Goal: Information Seeking & Learning: Find specific page/section

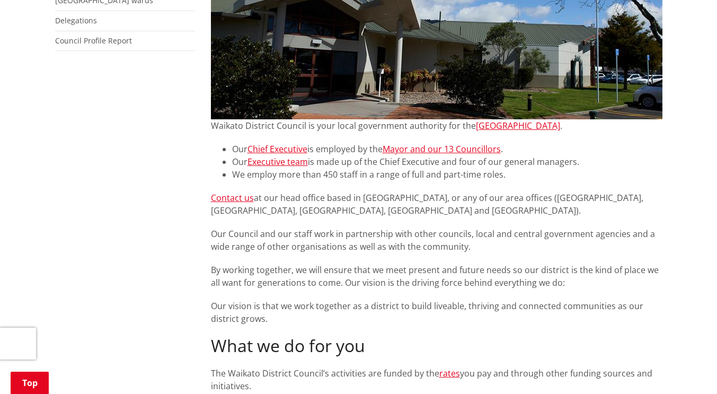
scroll to position [265, 0]
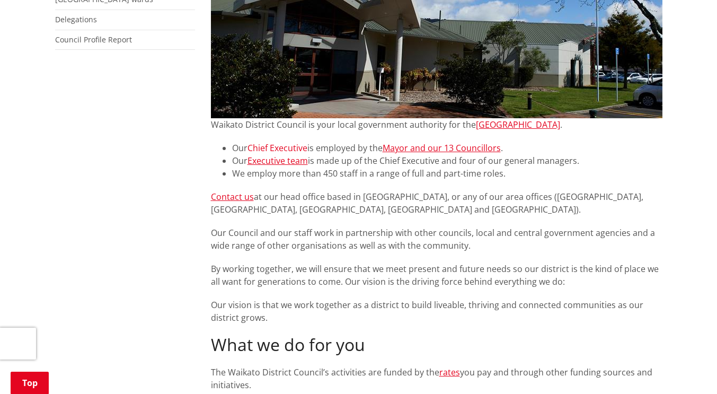
click at [295, 148] on link "Chief Executive" at bounding box center [277, 148] width 60 height 12
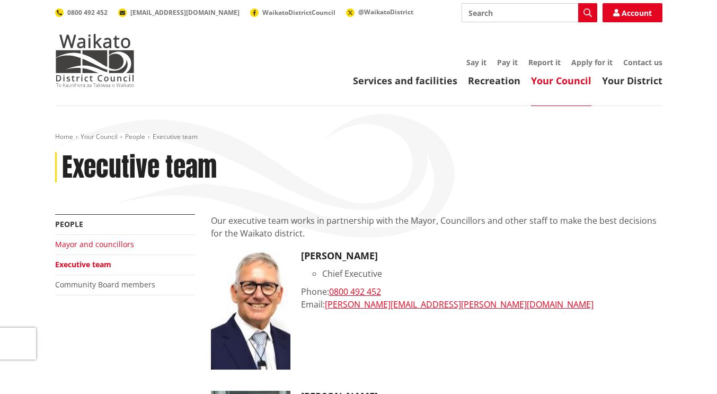
click at [119, 248] on link "Mayor and councillors" at bounding box center [94, 244] width 79 height 10
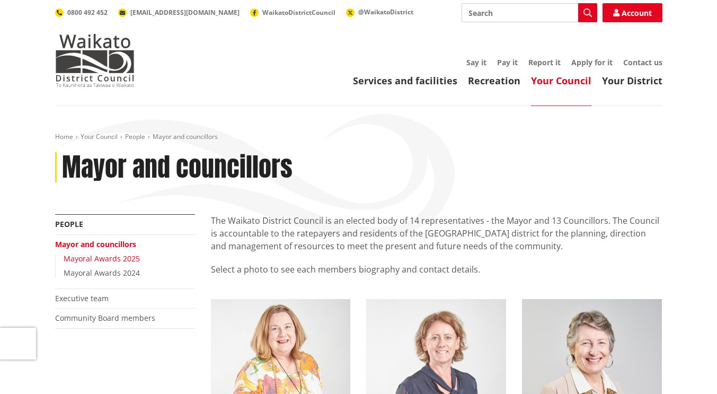
click at [129, 258] on link "Mayoral Awards 2025" at bounding box center [102, 258] width 76 height 10
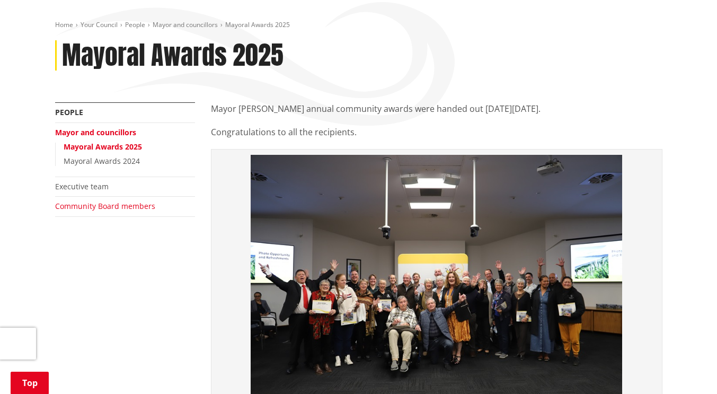
scroll to position [108, 0]
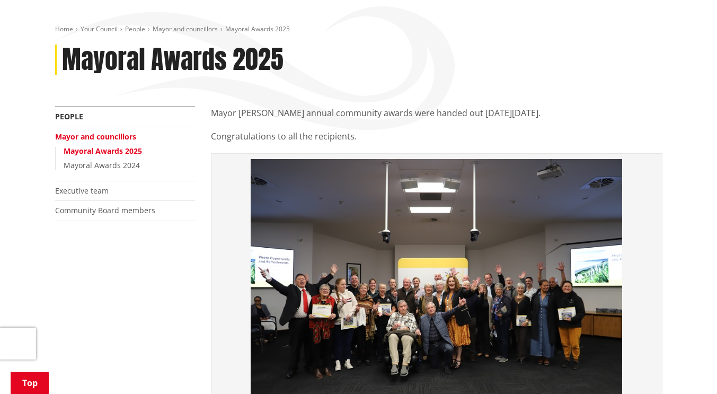
click at [108, 186] on li "Executive team" at bounding box center [125, 191] width 140 height 20
click at [102, 187] on link "Executive team" at bounding box center [82, 190] width 54 height 10
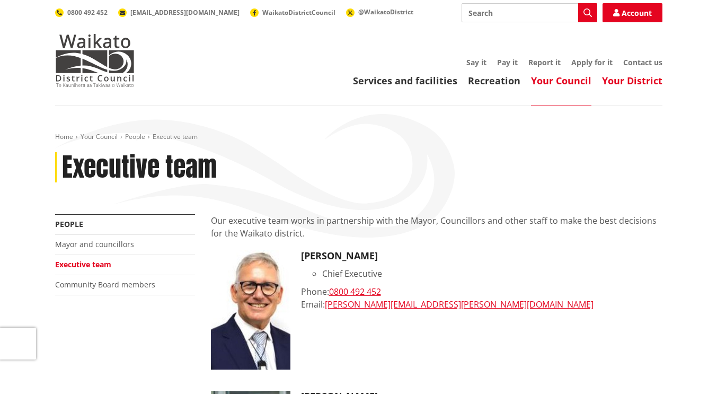
click at [620, 81] on link "Your District" at bounding box center [632, 80] width 60 height 13
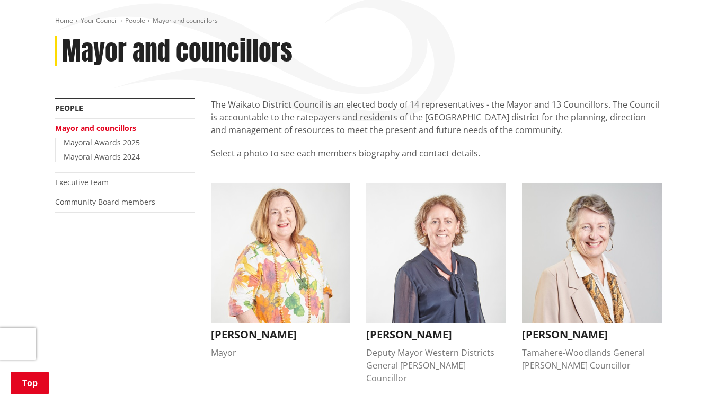
scroll to position [115, 0]
click at [144, 25] on link "People" at bounding box center [135, 20] width 20 height 9
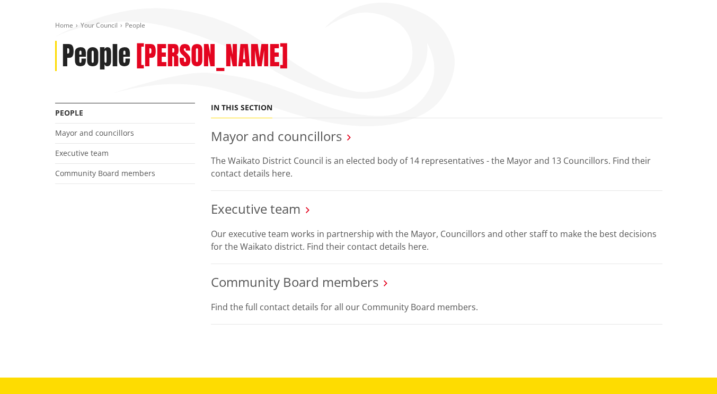
scroll to position [112, 0]
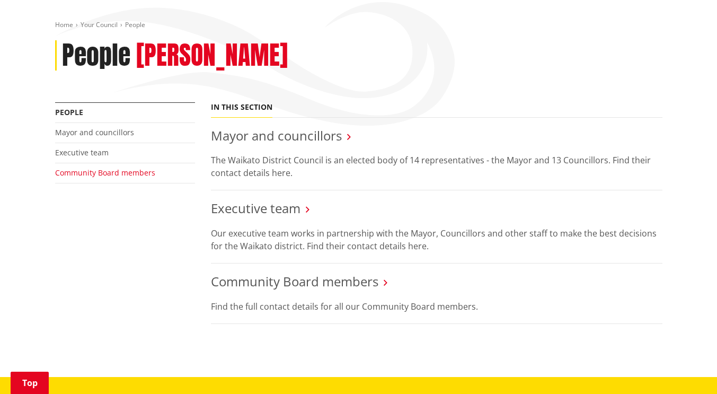
click at [139, 174] on link "Community Board members" at bounding box center [105, 172] width 100 height 10
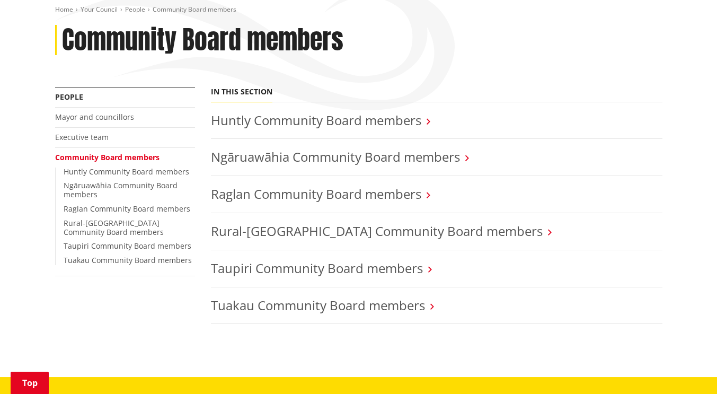
scroll to position [128, 0]
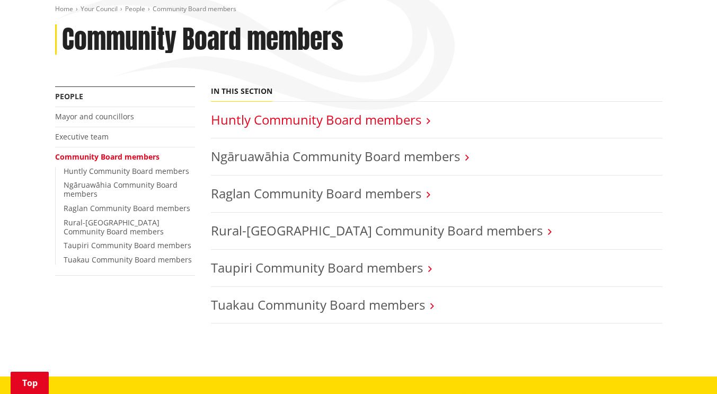
click at [317, 114] on link "Huntly Community Board members" at bounding box center [316, 119] width 210 height 17
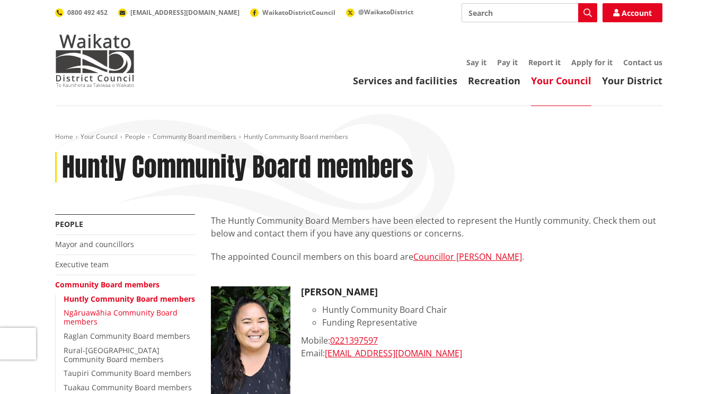
click at [150, 321] on link "Ngāruawāhia Community Board members" at bounding box center [121, 316] width 114 height 19
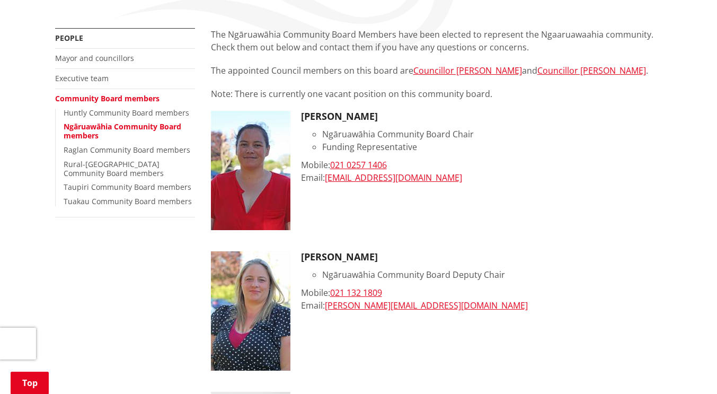
scroll to position [168, 0]
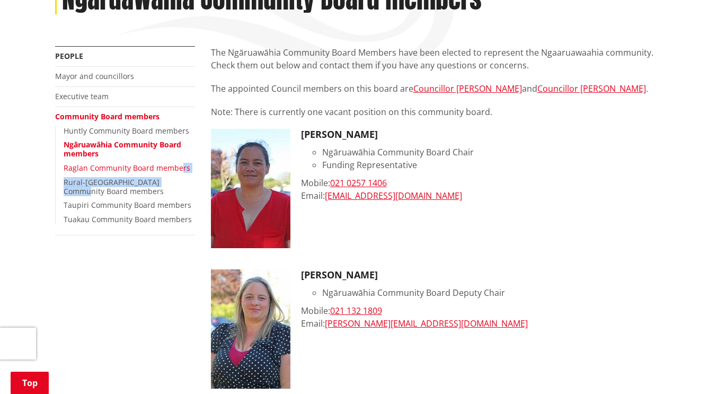
drag, startPoint x: 174, startPoint y: 174, endPoint x: 180, endPoint y: 166, distance: 9.6
click at [180, 166] on ul "Huntly Community Board members Ngāruawāhia Community Board members Raglan Commu…" at bounding box center [125, 175] width 140 height 97
click at [180, 166] on link "Raglan Community Board members" at bounding box center [127, 168] width 127 height 10
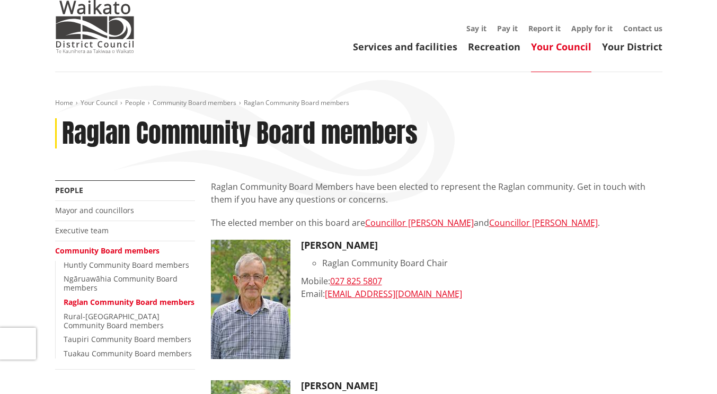
scroll to position [36, 0]
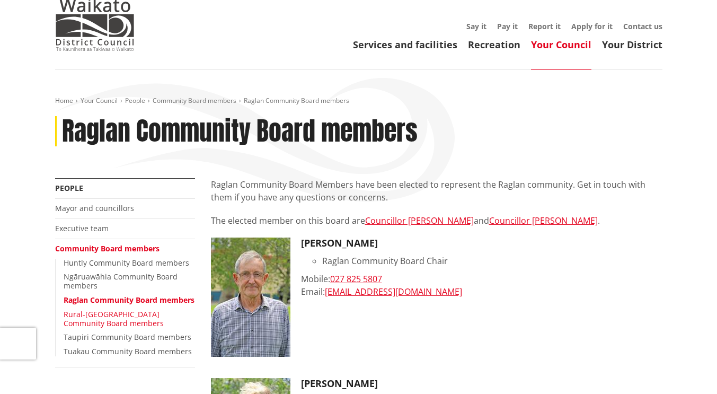
click at [123, 326] on link "Rural-[GEOGRAPHIC_DATA] Community Board members" at bounding box center [114, 318] width 100 height 19
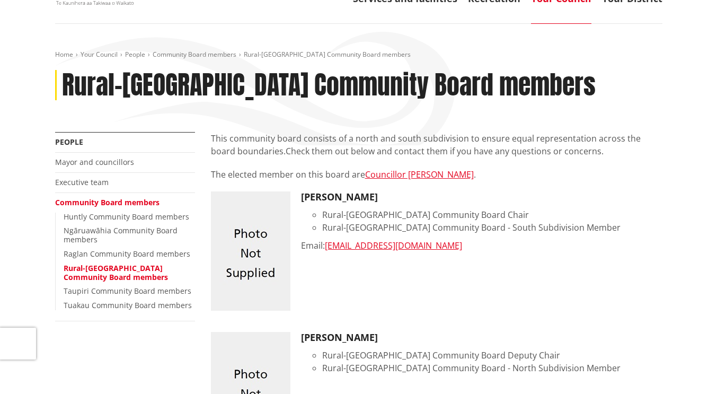
scroll to position [68, 0]
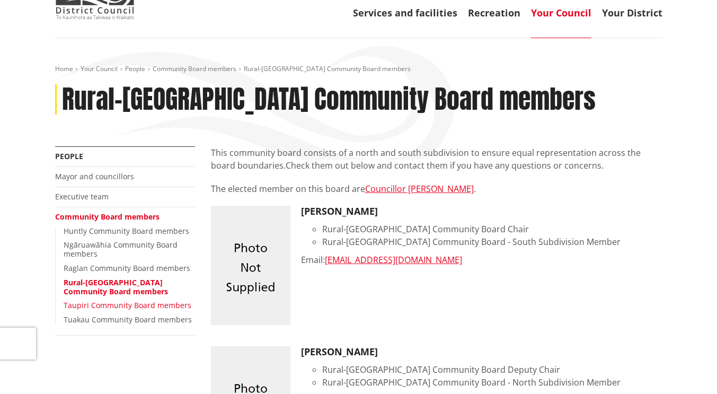
click at [148, 307] on link "Taupiri Community Board members" at bounding box center [128, 305] width 128 height 10
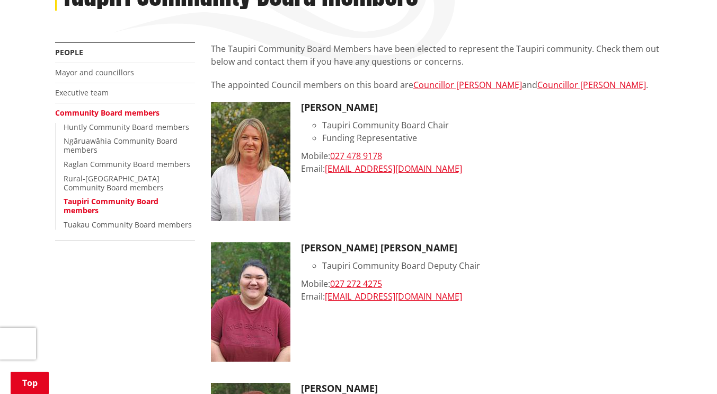
scroll to position [170, 0]
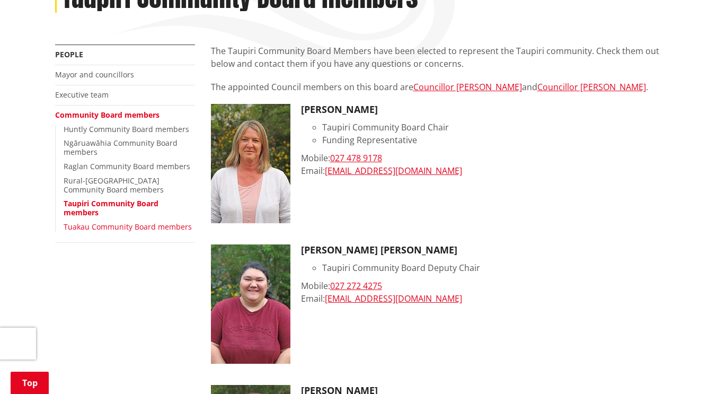
click at [175, 229] on link "Tuakau Community Board members" at bounding box center [128, 226] width 128 height 10
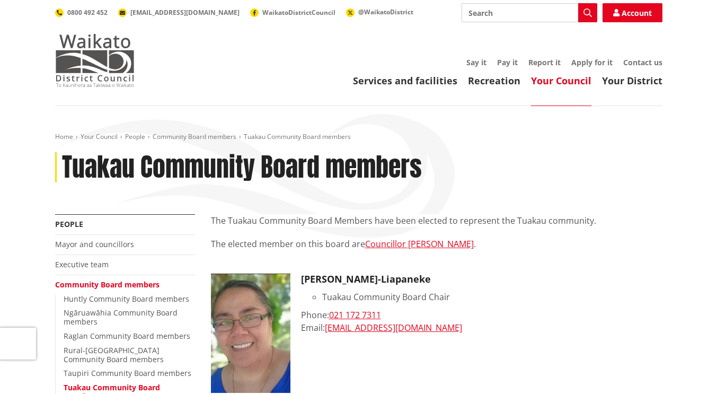
click at [100, 81] on img at bounding box center [94, 60] width 79 height 53
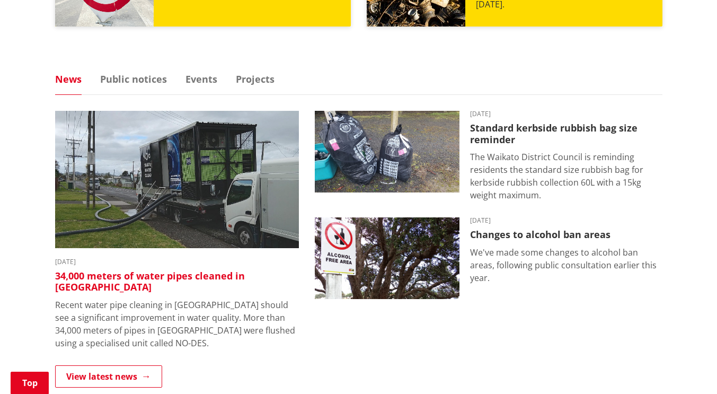
scroll to position [628, 0]
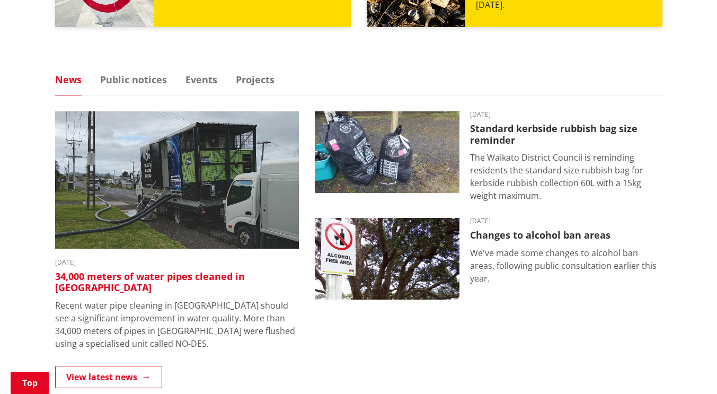
click at [261, 275] on h3 "34,000 meters of water pipes cleaned in [GEOGRAPHIC_DATA]" at bounding box center [177, 282] width 244 height 23
click at [261, 275] on h3 "34,000 meters of water pipes cleaned in Huntly" at bounding box center [177, 282] width 244 height 23
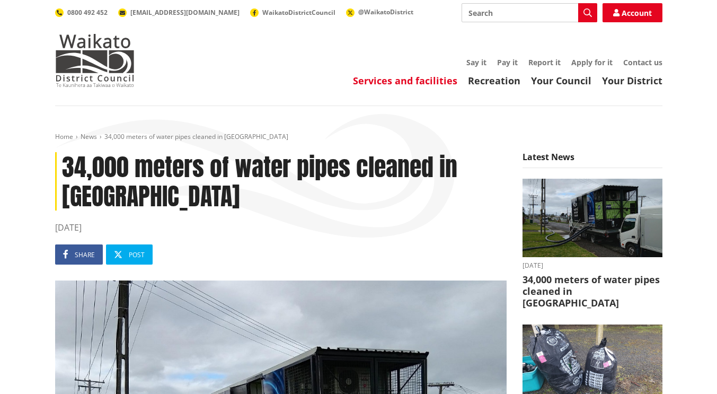
click at [365, 76] on link "Services and facilities" at bounding box center [405, 80] width 104 height 13
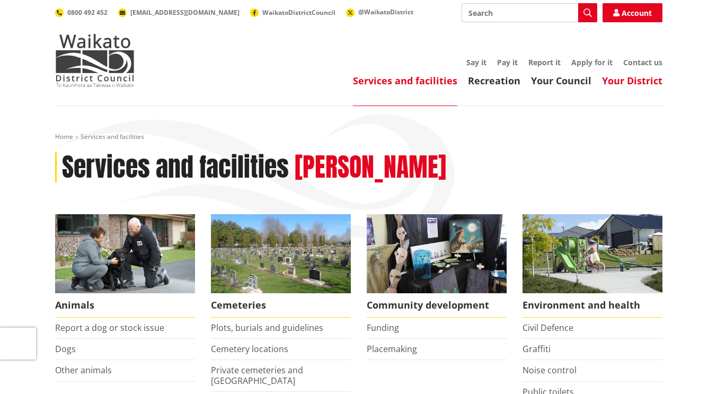
click at [633, 76] on link "Your District" at bounding box center [632, 80] width 60 height 13
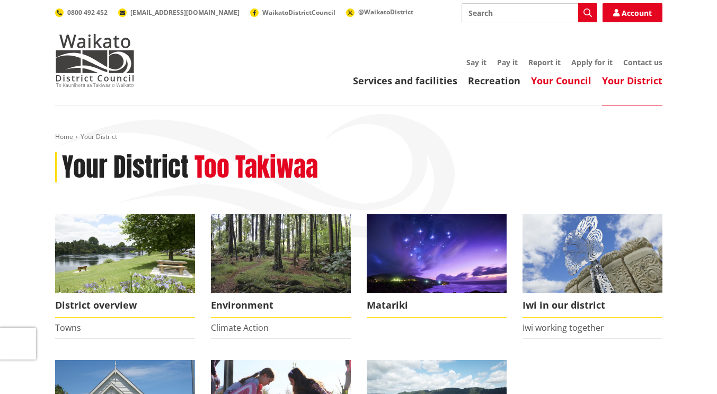
click at [552, 81] on link "Your Council" at bounding box center [561, 80] width 60 height 13
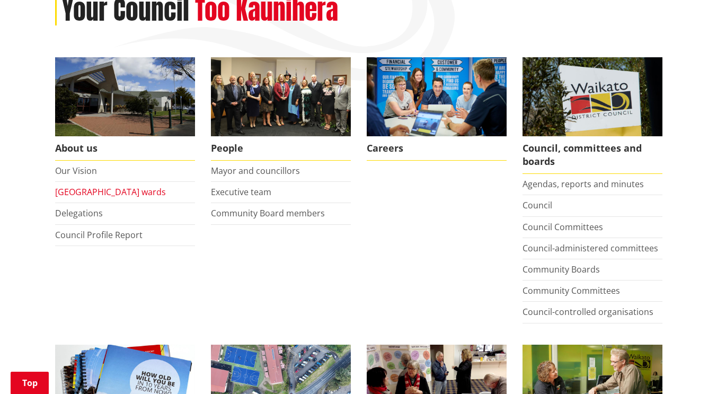
scroll to position [157, 0]
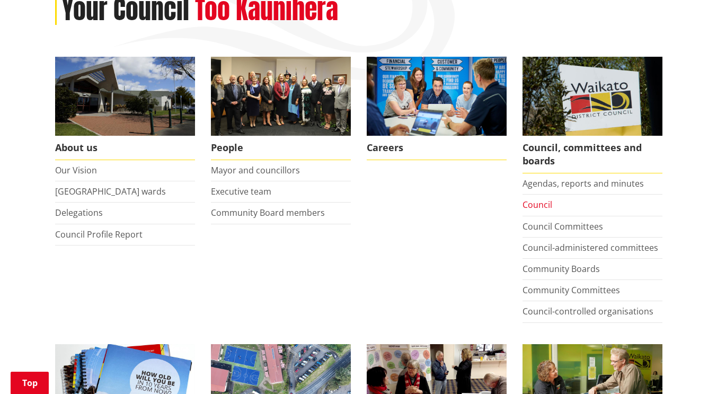
click at [541, 206] on link "Council" at bounding box center [537, 205] width 30 height 12
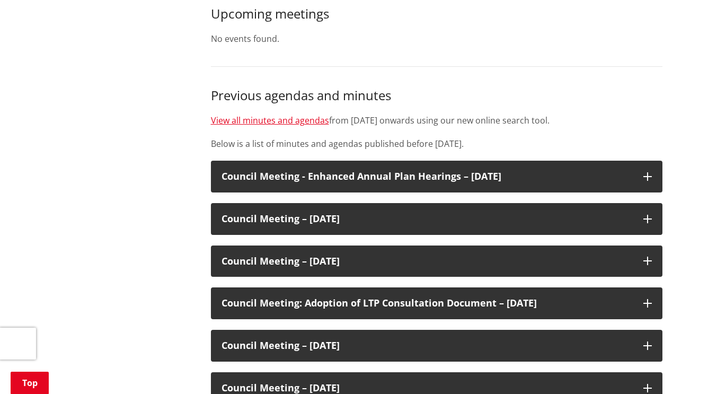
scroll to position [480, 0]
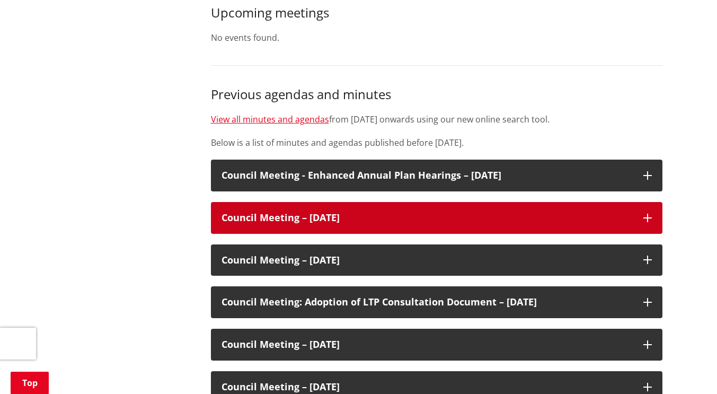
click at [534, 212] on h3 "Council Meeting – 06 May 2024" at bounding box center [426, 217] width 411 height 11
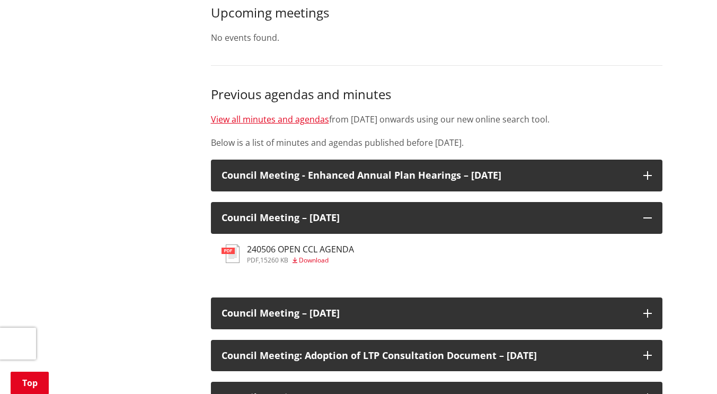
click at [319, 257] on span "Download" at bounding box center [314, 259] width 30 height 9
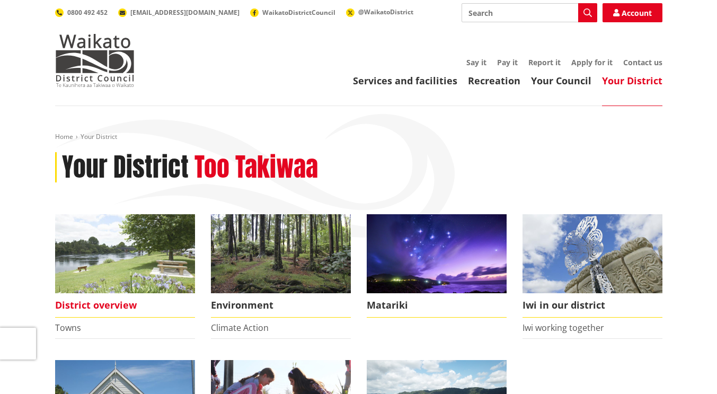
click at [164, 285] on img at bounding box center [125, 253] width 140 height 79
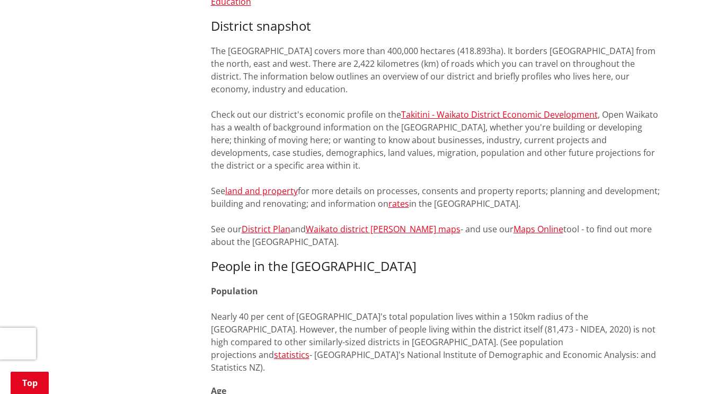
scroll to position [444, 0]
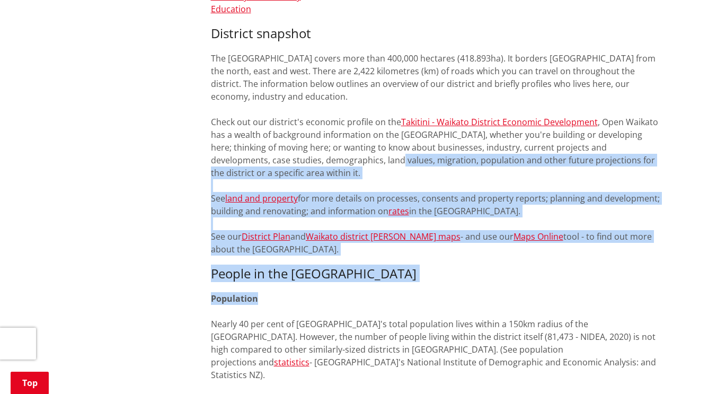
drag, startPoint x: 0, startPoint y: 0, endPoint x: 341, endPoint y: 146, distance: 371.2
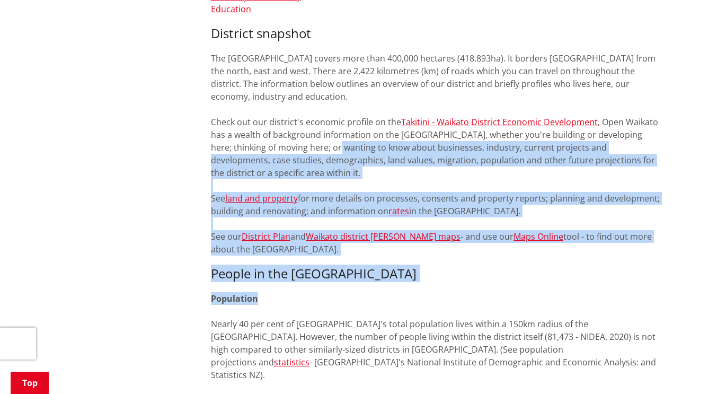
click at [377, 173] on p "The Waikato district covers more than 400,000 hectares (418.893ha). It borders …" at bounding box center [436, 153] width 451 height 203
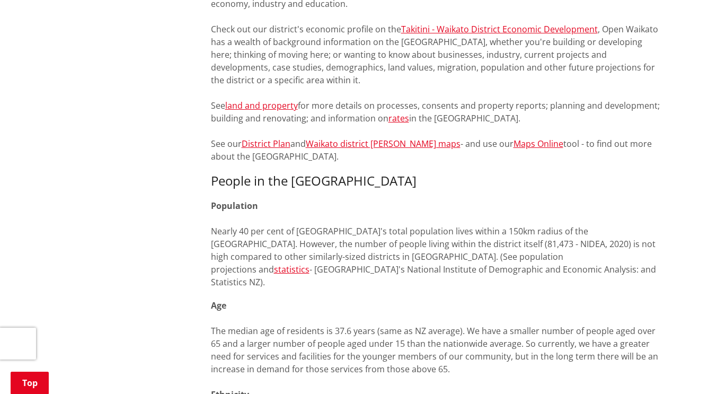
scroll to position [537, 0]
click at [280, 146] on link "District Plan" at bounding box center [266, 143] width 49 height 12
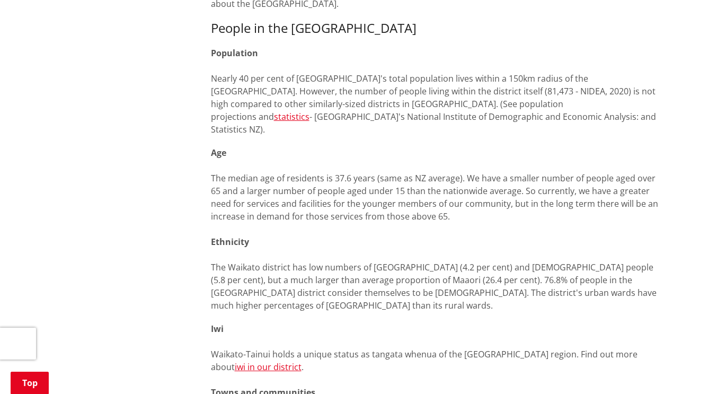
scroll to position [688, 0]
